Goal: Check status: Check status

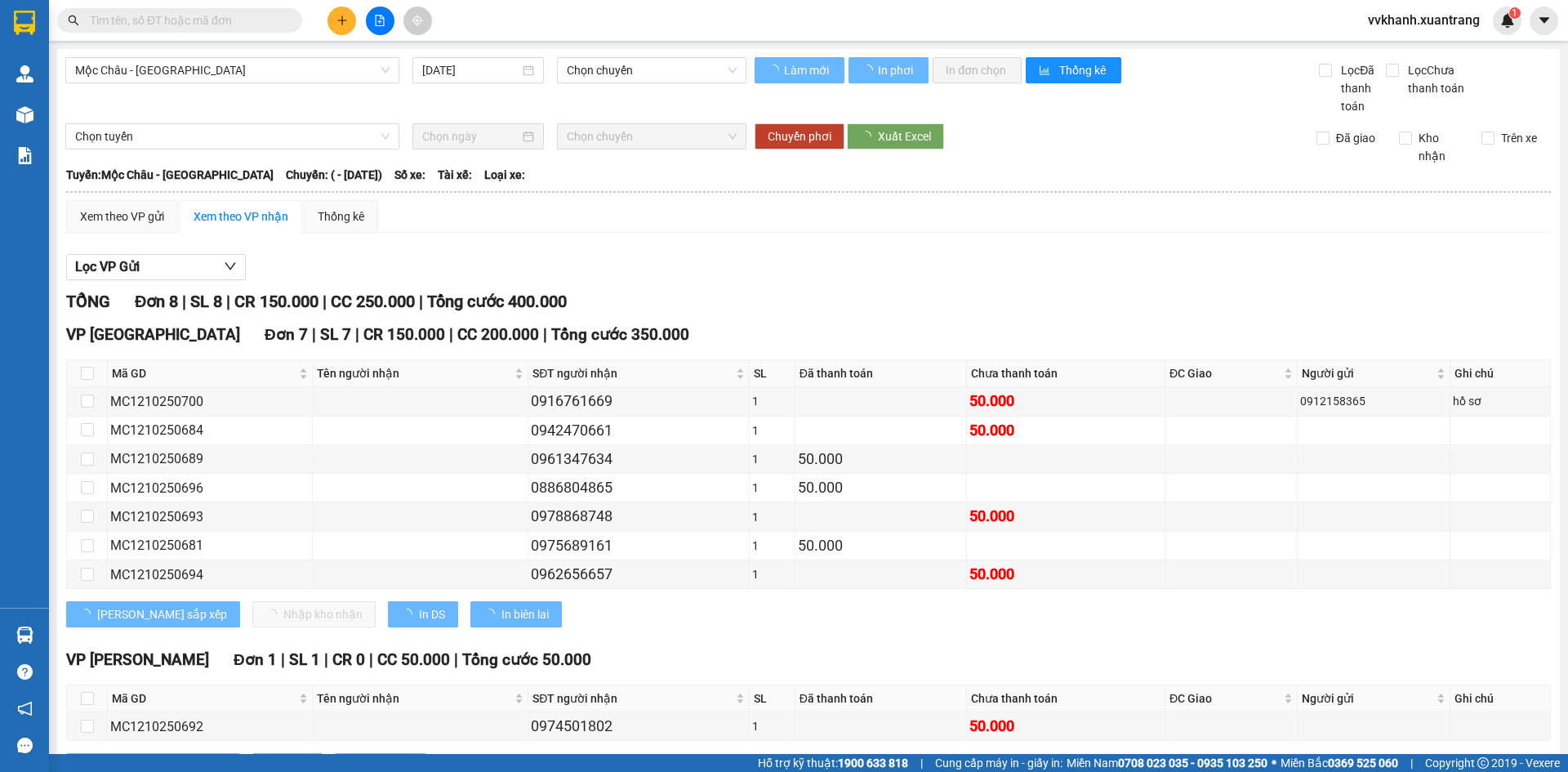
type input "[DATE]"
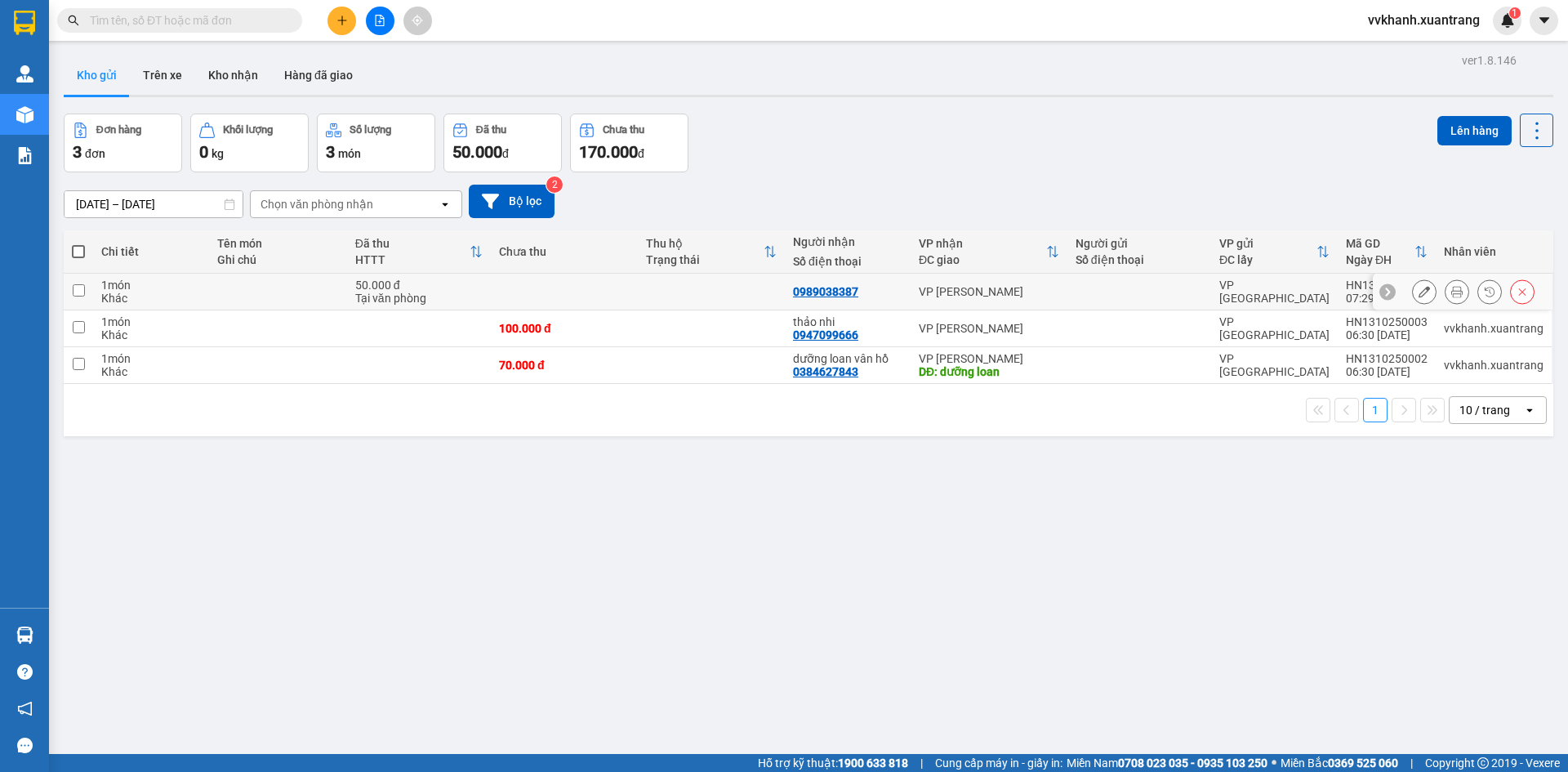
click at [1452, 295] on icon at bounding box center [1457, 291] width 11 height 11
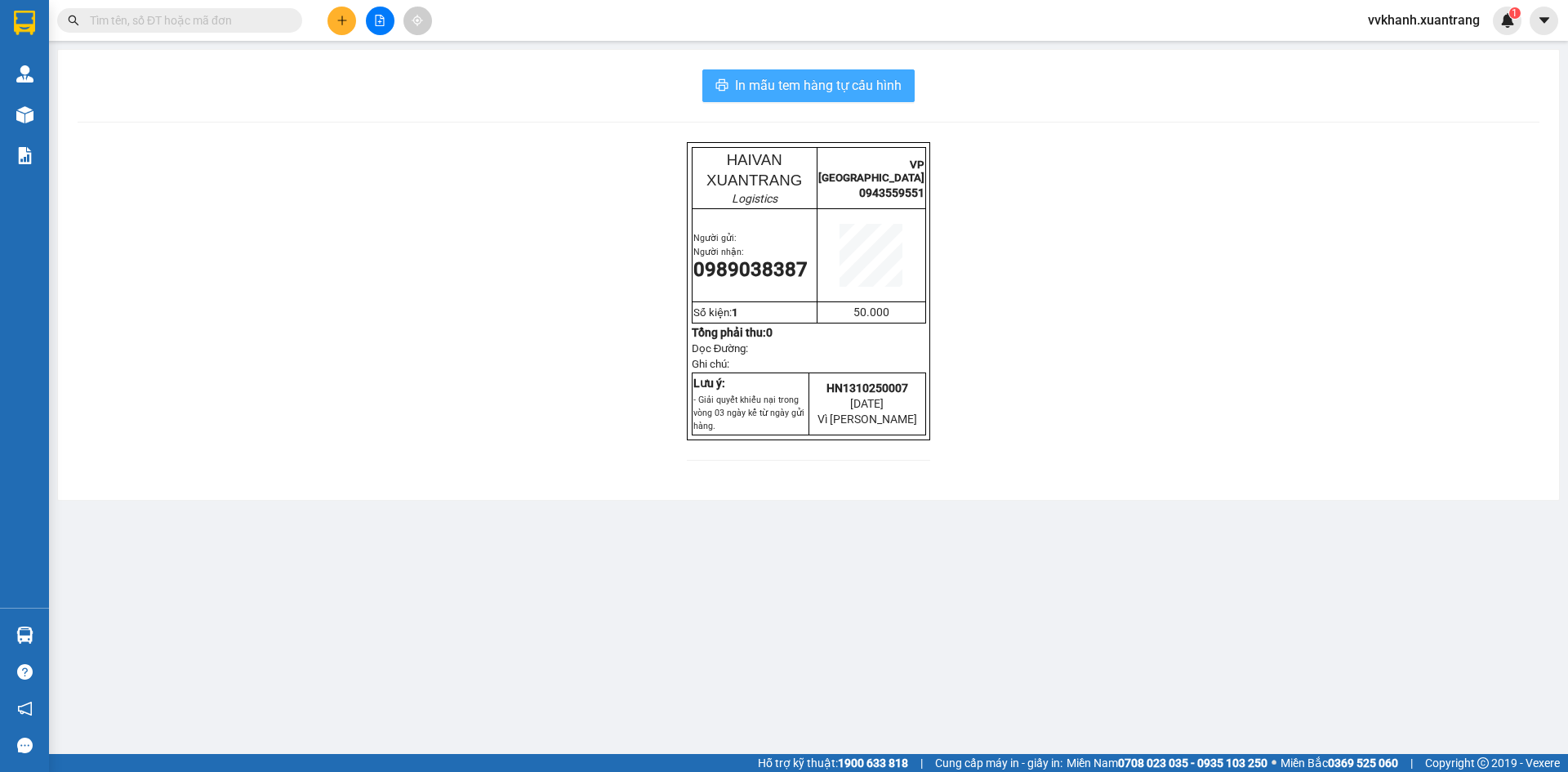
click at [759, 97] on button "In mẫu tem hàng tự cấu hình" at bounding box center [809, 86] width 213 height 33
